Goal: Check status: Check status

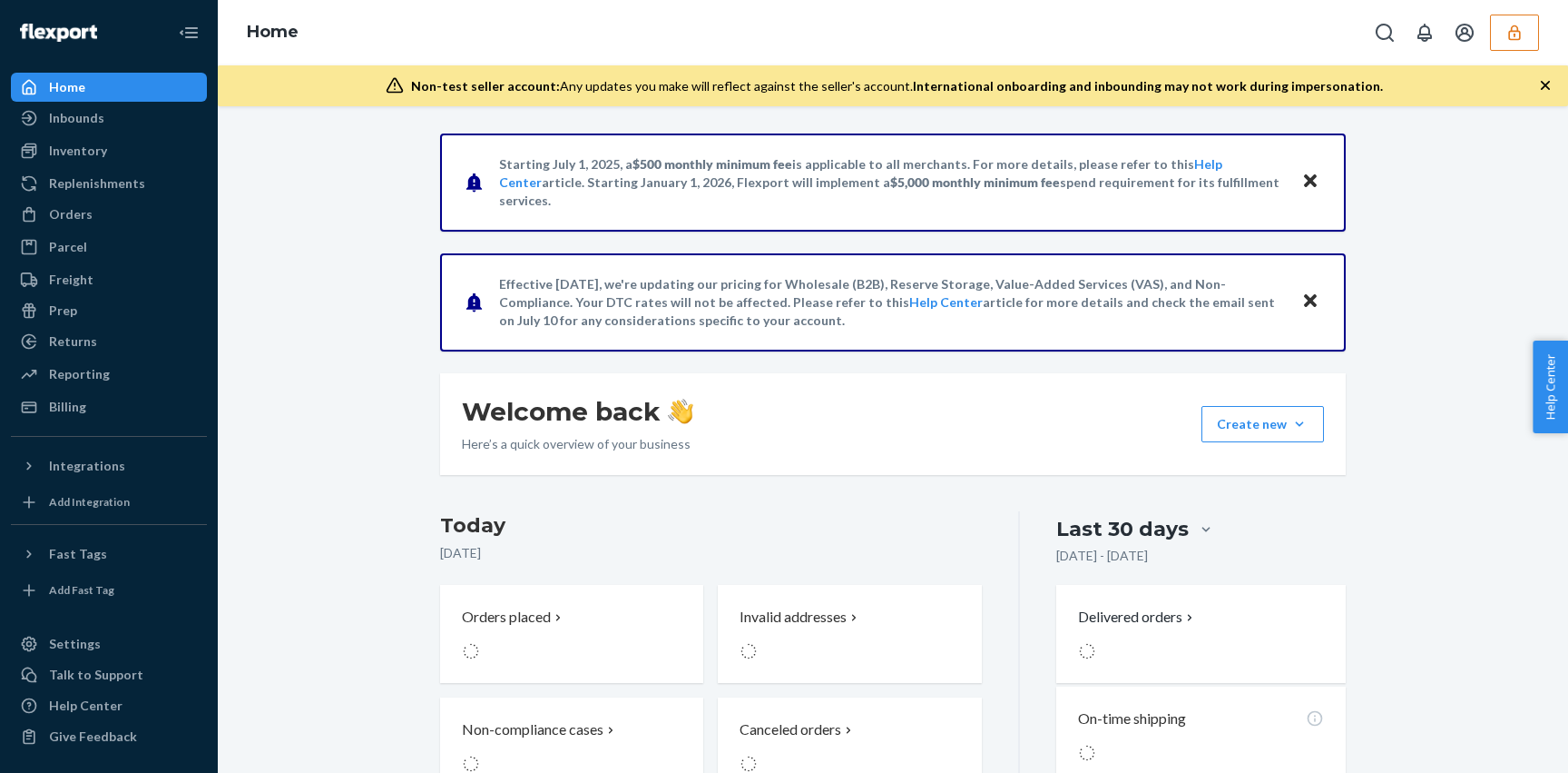
click at [1520, 28] on icon "button" at bounding box center [1514, 32] width 19 height 19
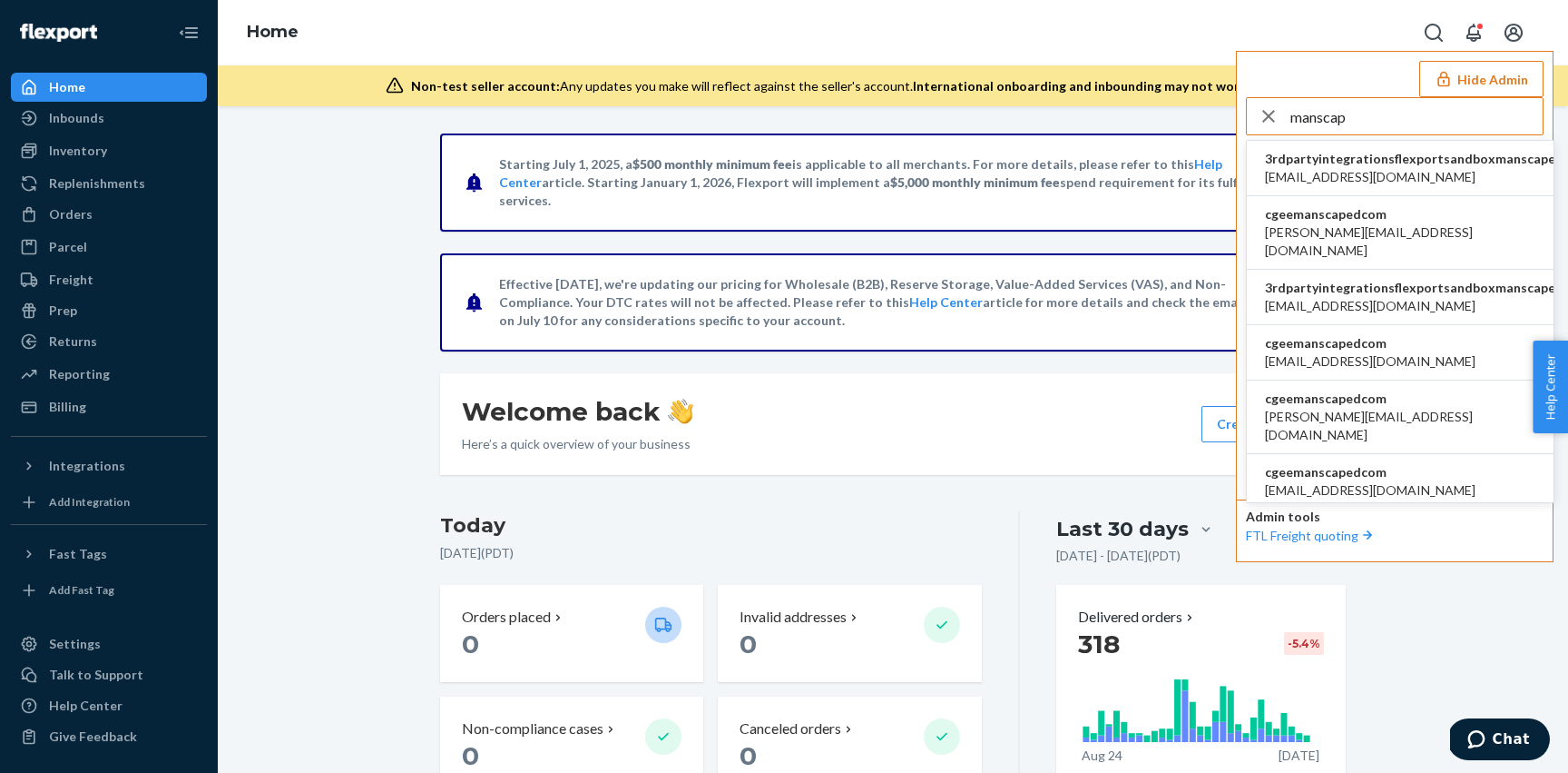
type input "manscap"
click at [1391, 233] on li "cgeemanscapedcom alex@manscaped.com" at bounding box center [1401, 232] width 307 height 73
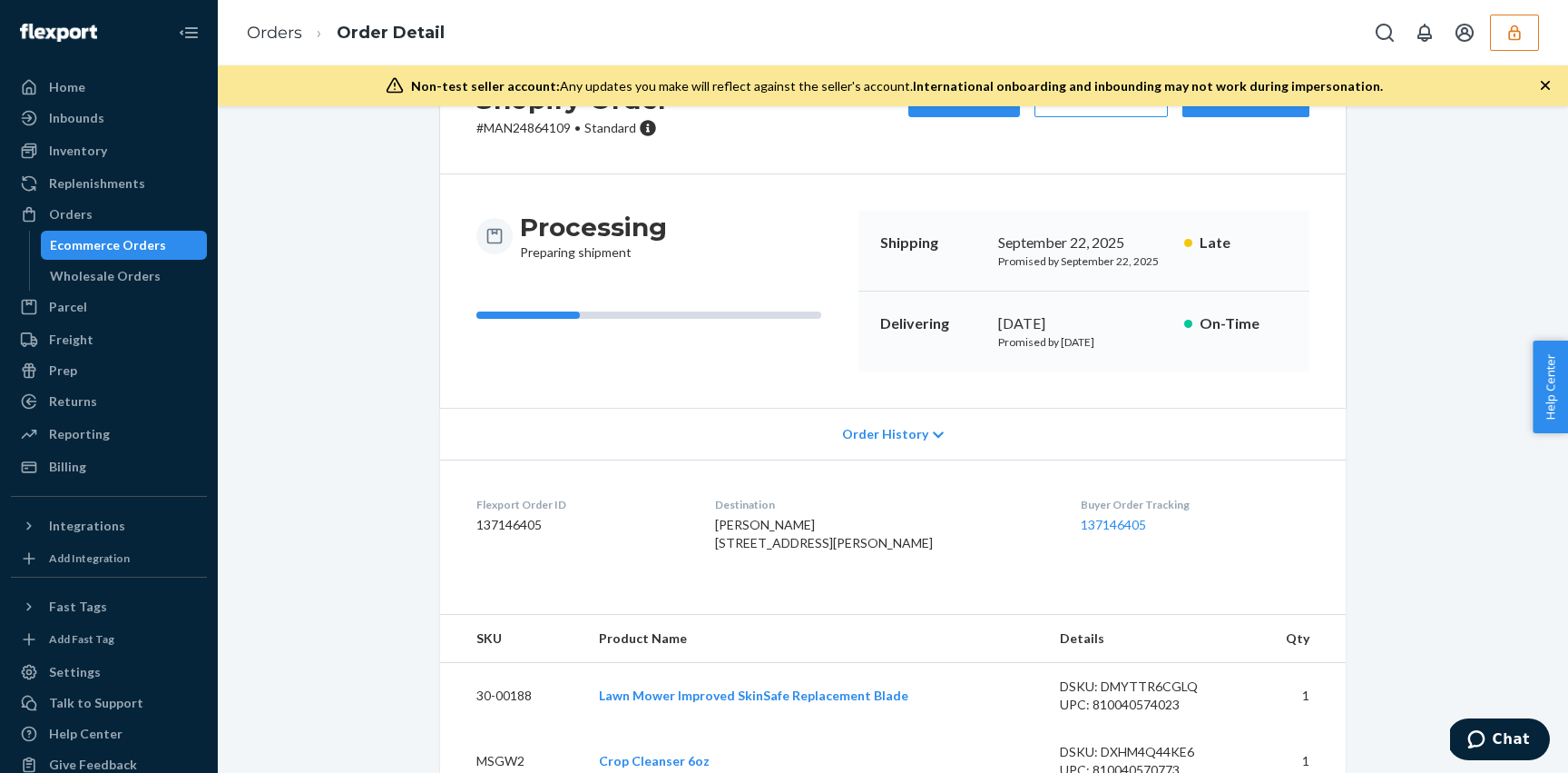
scroll to position [167, 0]
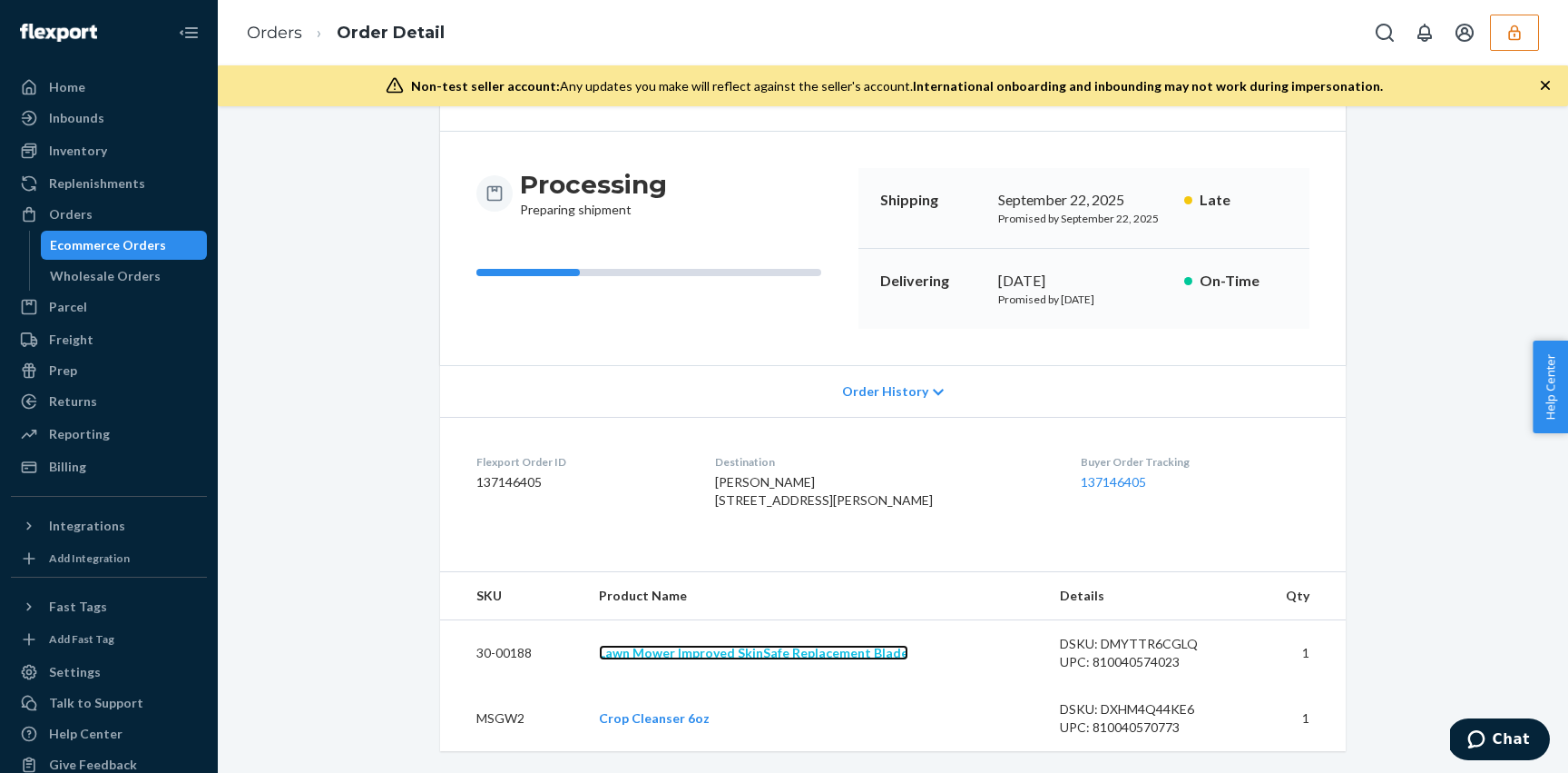
click at [745, 654] on link "Lawn Mower Improved SkinSafe Replacement Blade" at bounding box center [753, 653] width 309 height 16
click at [679, 718] on link "Crop Cleanser 6oz" at bounding box center [653, 718] width 111 height 16
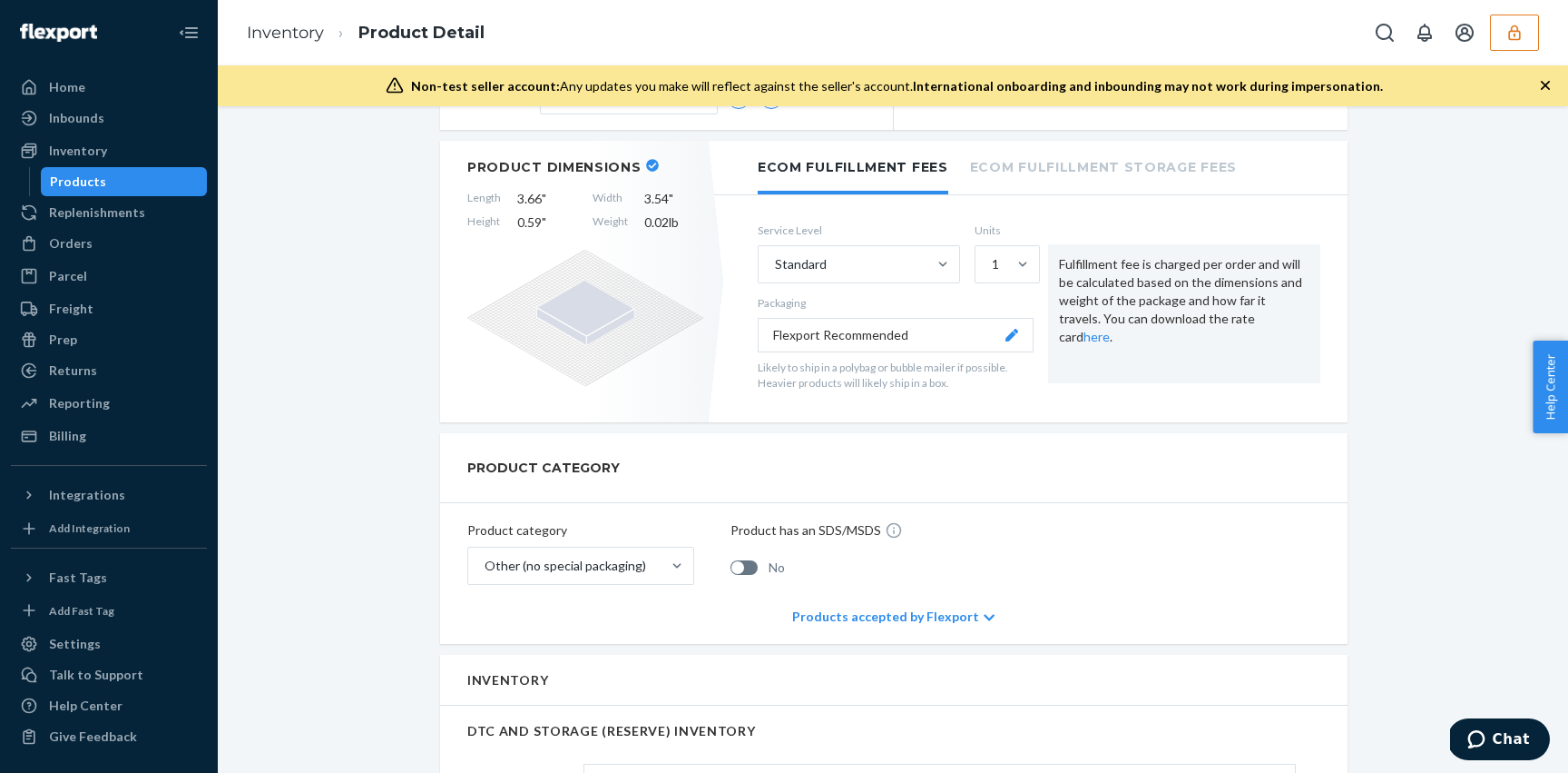
scroll to position [458, 0]
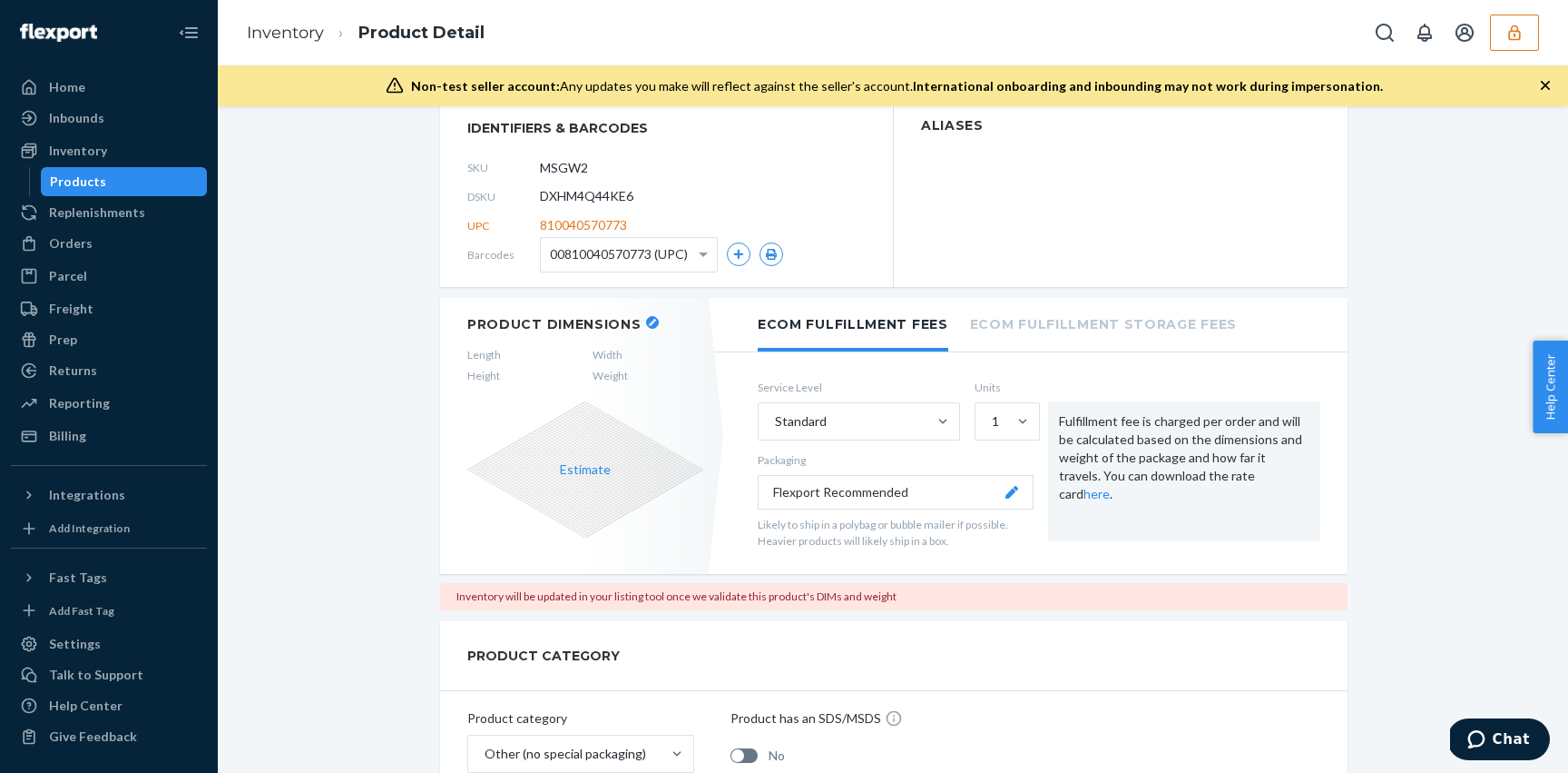
scroll to position [293, 0]
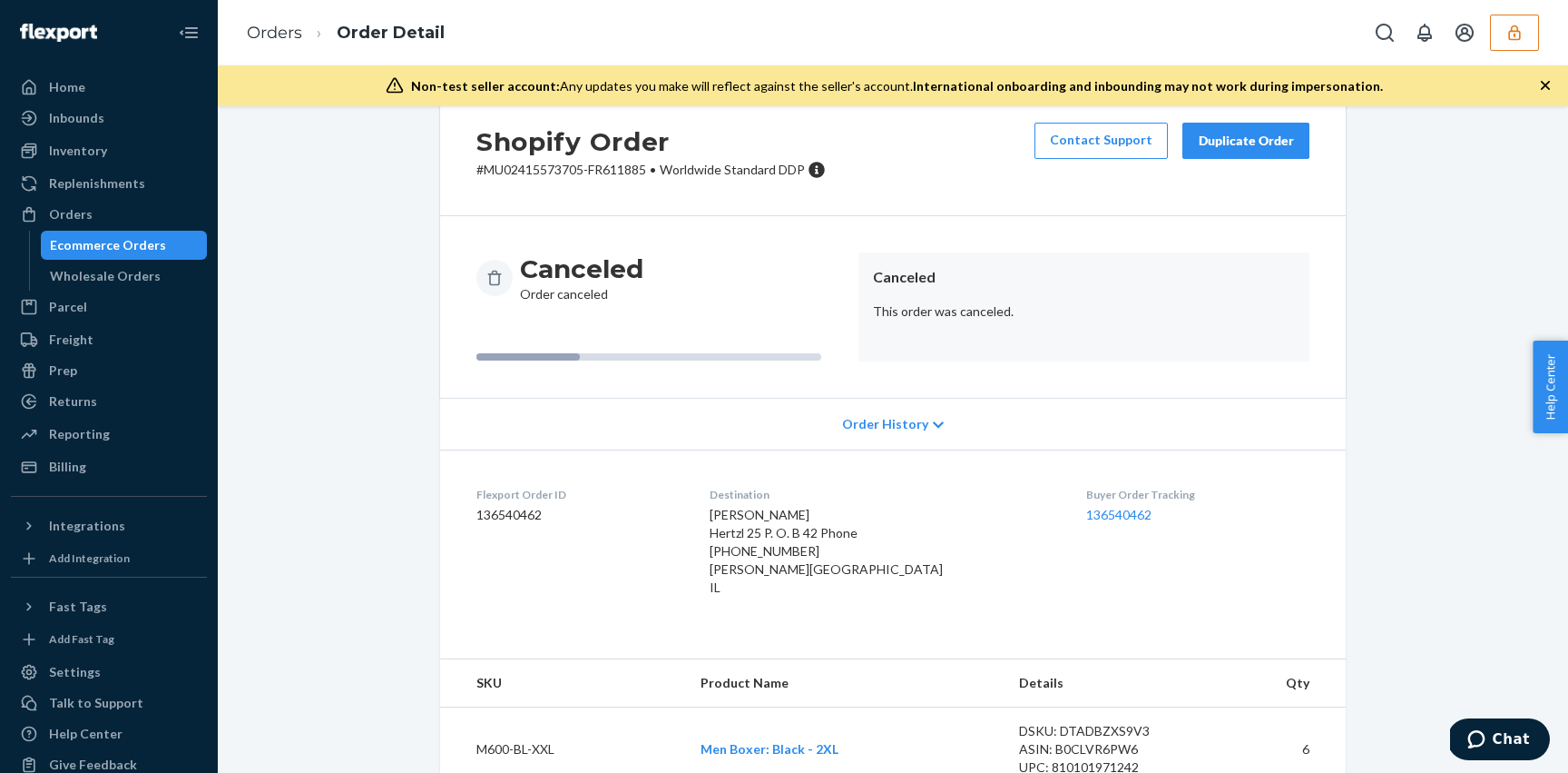
scroll to position [86, 0]
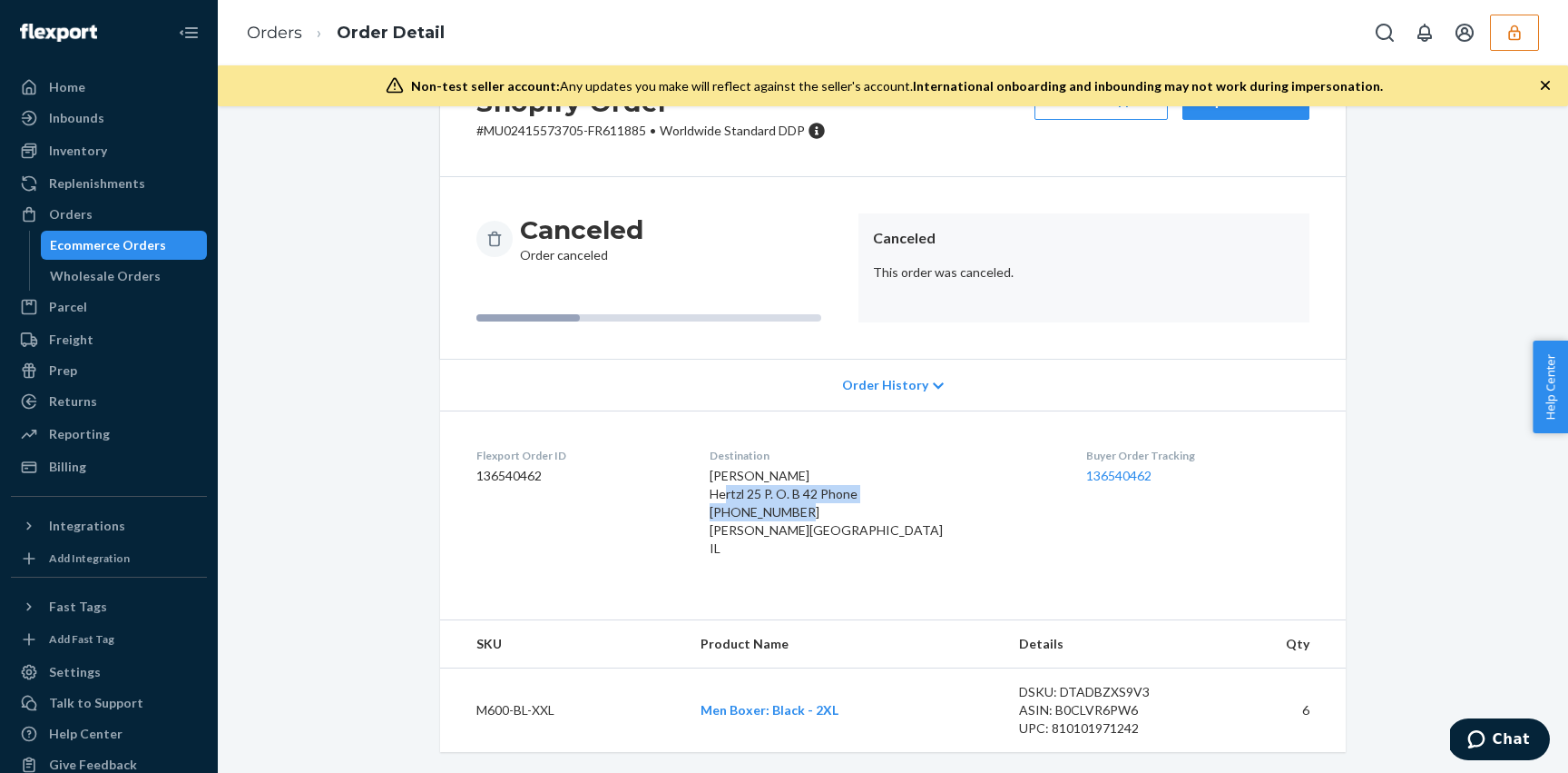
drag, startPoint x: 730, startPoint y: 493, endPoint x: 918, endPoint y: 500, distance: 188.1
click at [918, 500] on div "[PERSON_NAME] Hertzl 25 P. O. B 42 Phone [PHONE_NUMBER] [PERSON_NAME][GEOGRAPHI…" at bounding box center [883, 512] width 347 height 91
click at [829, 534] on span "[PERSON_NAME] Hertzl 25 P. O. B 42 Phone [PHONE_NUMBER] [PERSON_NAME][GEOGRAPHI…" at bounding box center [827, 512] width 233 height 88
click at [748, 548] on div "[PERSON_NAME] Hertzl 25 P. O. B 42 Phone [PHONE_NUMBER] [PERSON_NAME][GEOGRAPHI…" at bounding box center [883, 512] width 347 height 91
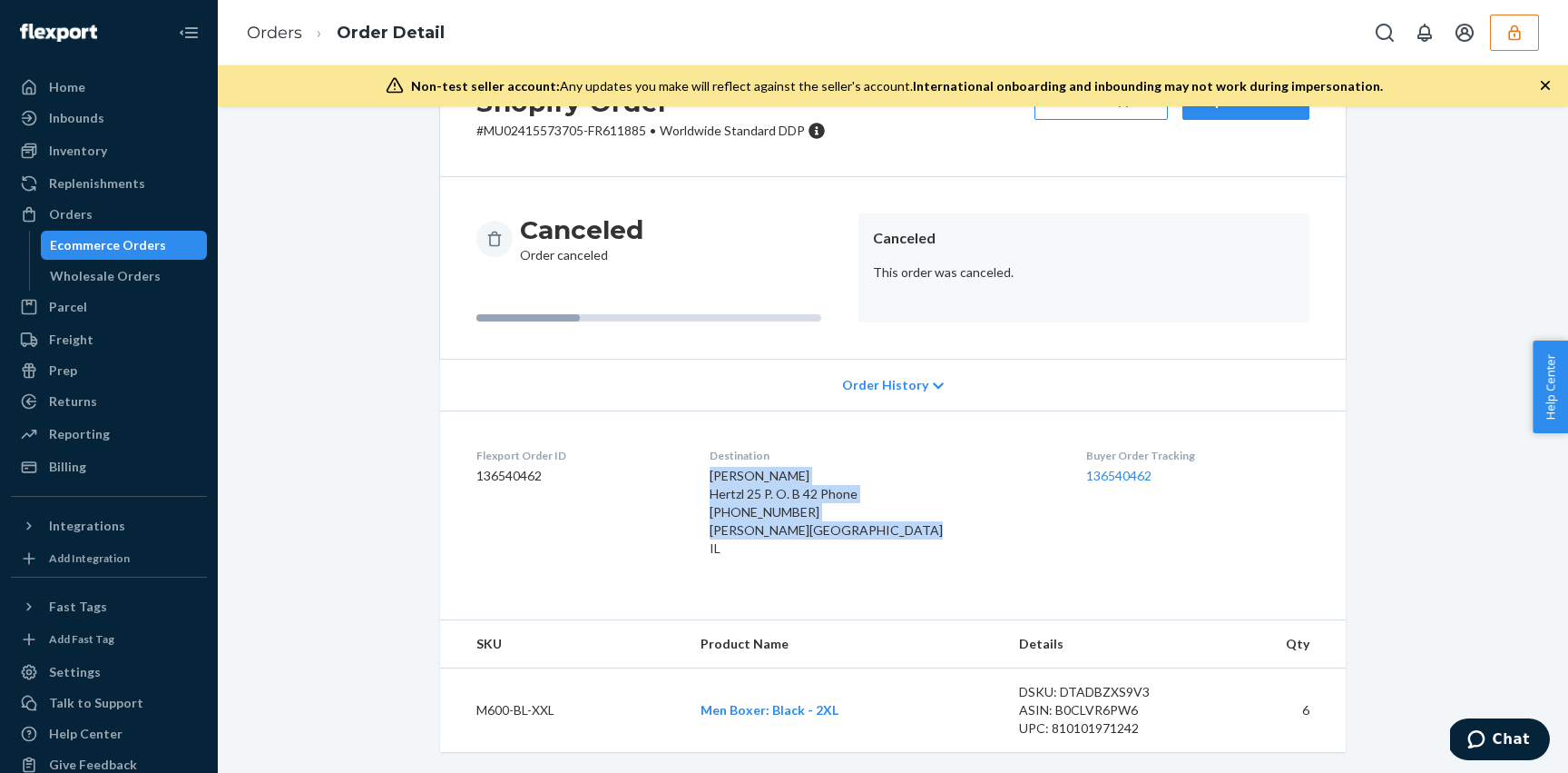
drag, startPoint x: 743, startPoint y: 556, endPoint x: 725, endPoint y: 478, distance: 80.0
click at [725, 478] on dl "Flexport Order ID 136540462 Destination [PERSON_NAME] 25 P. O. B 42 Phone [PHON…" at bounding box center [893, 505] width 906 height 191
